Goal: Information Seeking & Learning: Learn about a topic

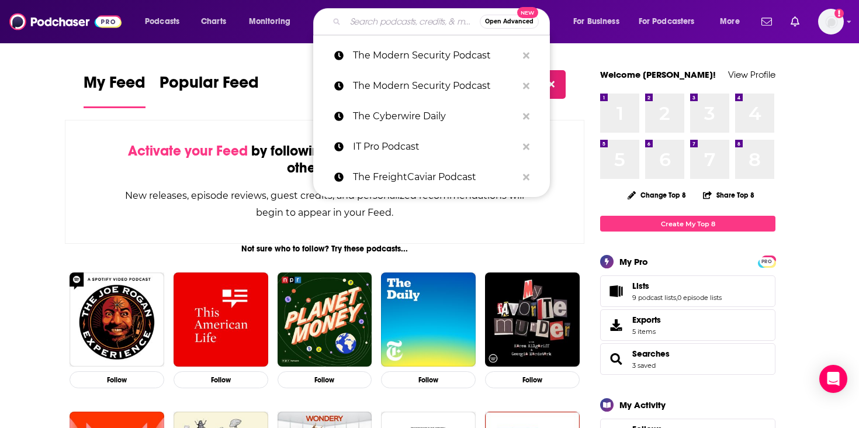
click at [390, 18] on input "Search podcasts, credits, & more..." at bounding box center [412, 21] width 134 height 19
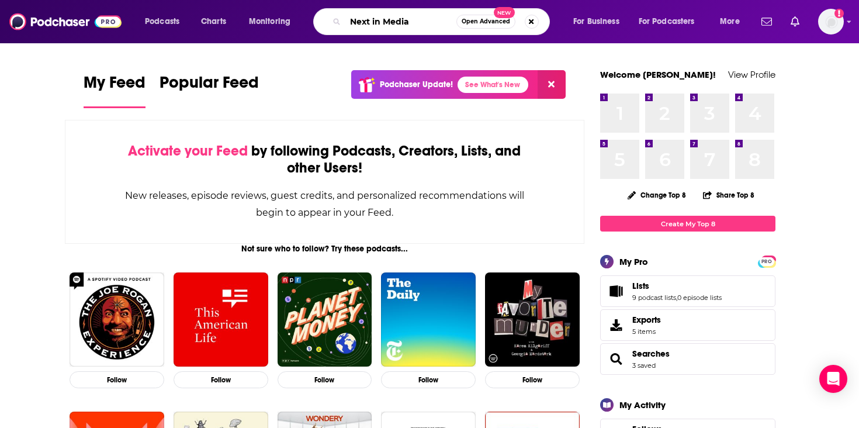
type input "Next in Media"
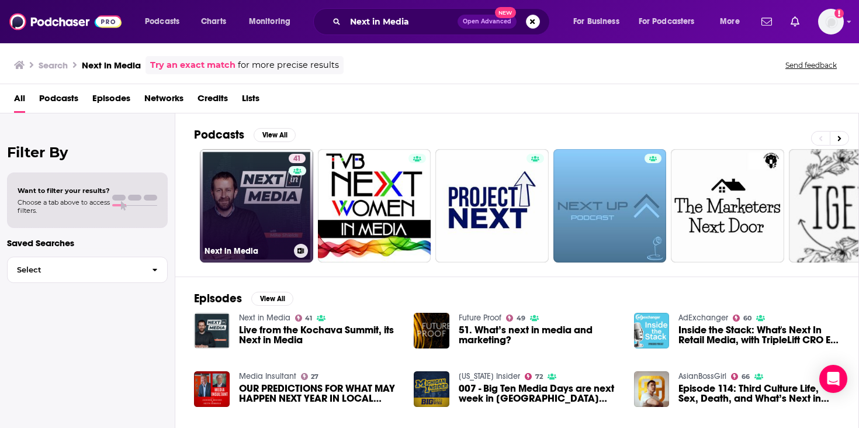
click at [267, 218] on link "41 Next in Media" at bounding box center [256, 205] width 113 height 113
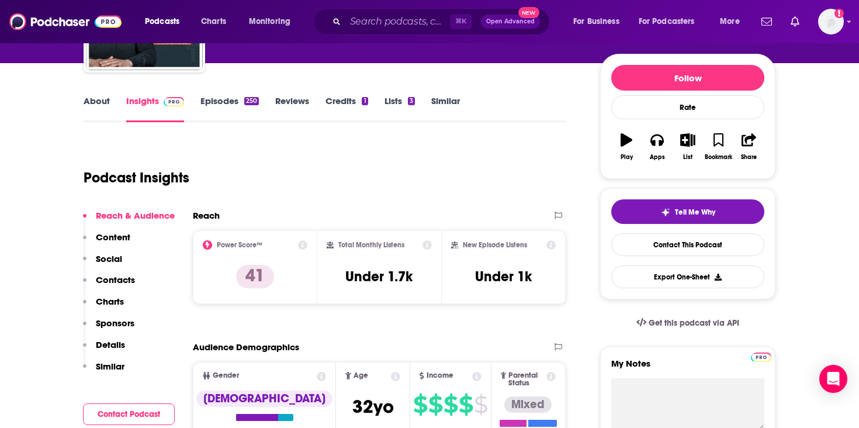
scroll to position [68, 0]
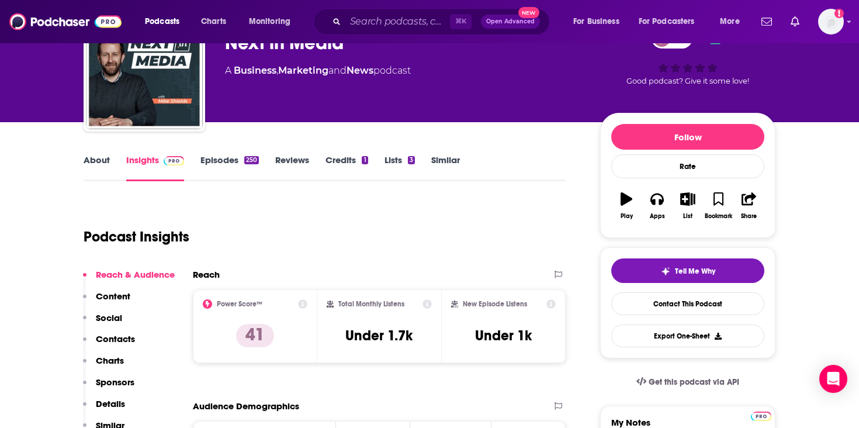
click at [234, 178] on link "Episodes 250" at bounding box center [230, 167] width 58 height 27
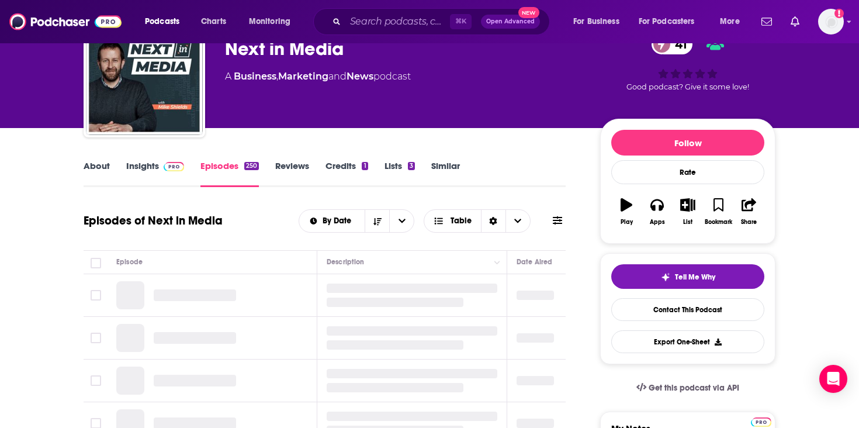
scroll to position [71, 0]
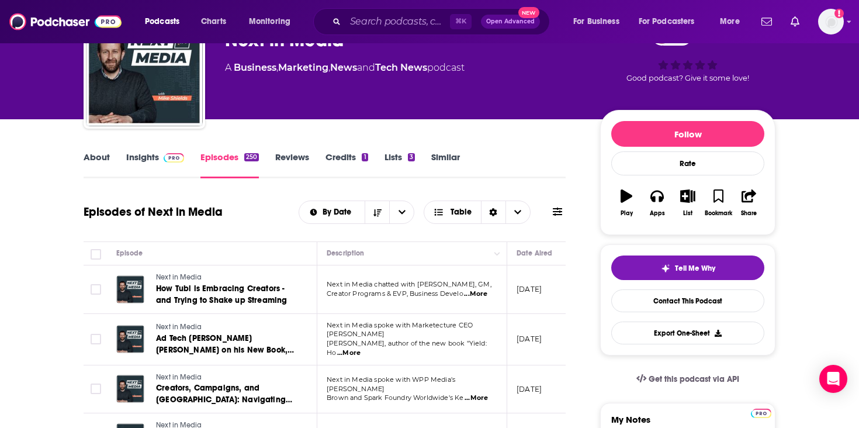
click at [476, 293] on span "...More" at bounding box center [475, 293] width 23 height 9
click at [533, 276] on td "[DATE]" at bounding box center [545, 289] width 76 height 49
click at [481, 294] on span "...More" at bounding box center [475, 293] width 23 height 9
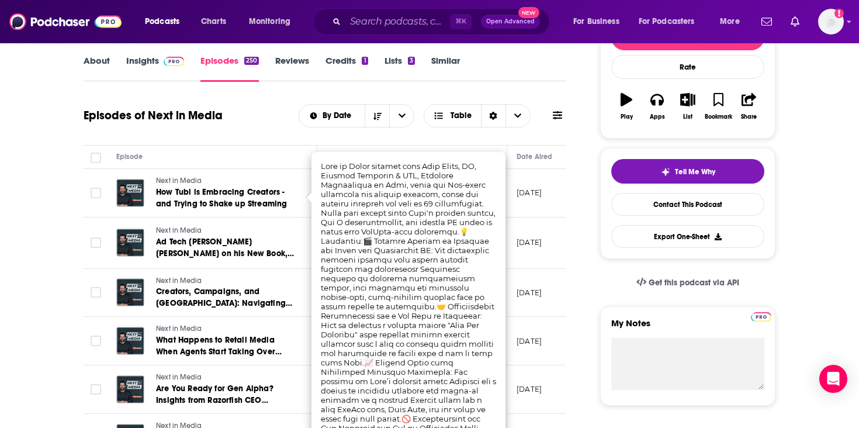
scroll to position [68, 0]
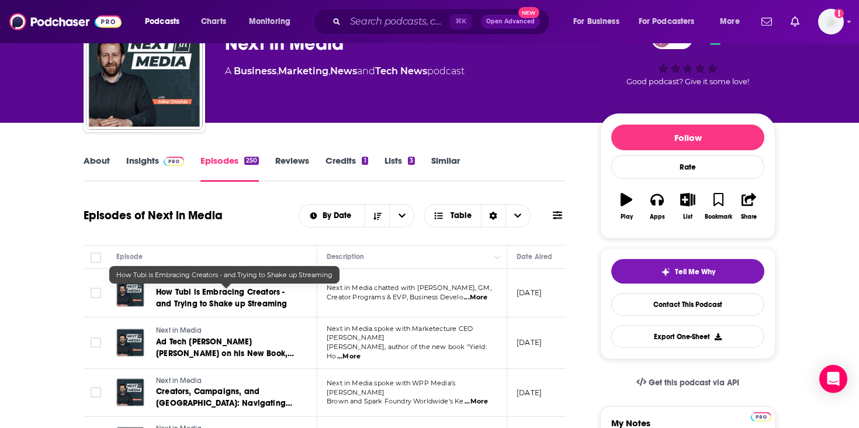
click at [266, 305] on span "How Tubi is Embracing Creators - and Trying to Shake up Streaming" at bounding box center [221, 298] width 131 height 22
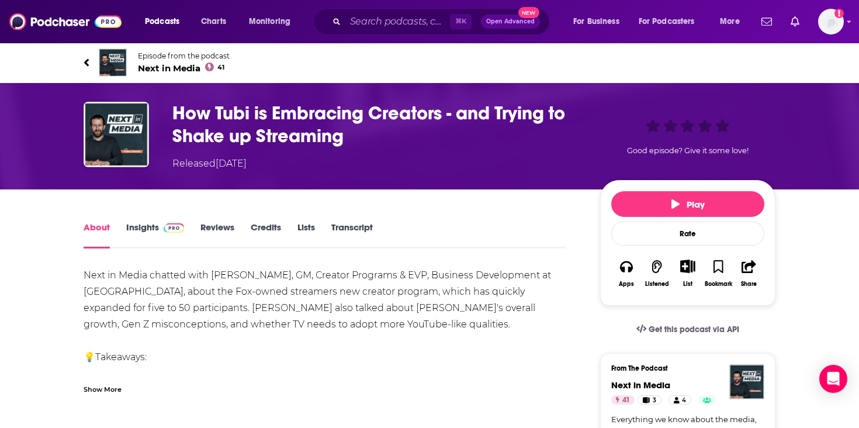
click at [362, 224] on link "Transcript" at bounding box center [352, 235] width 42 height 27
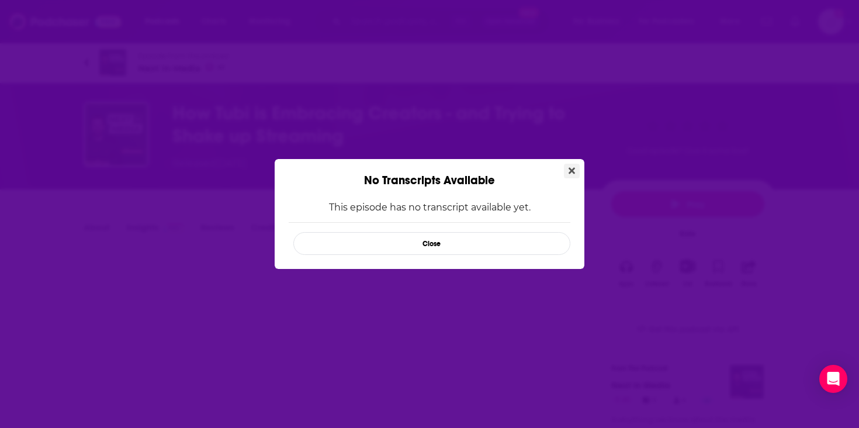
click at [573, 168] on icon "Close" at bounding box center [572, 170] width 6 height 9
